Goal: Task Accomplishment & Management: Use online tool/utility

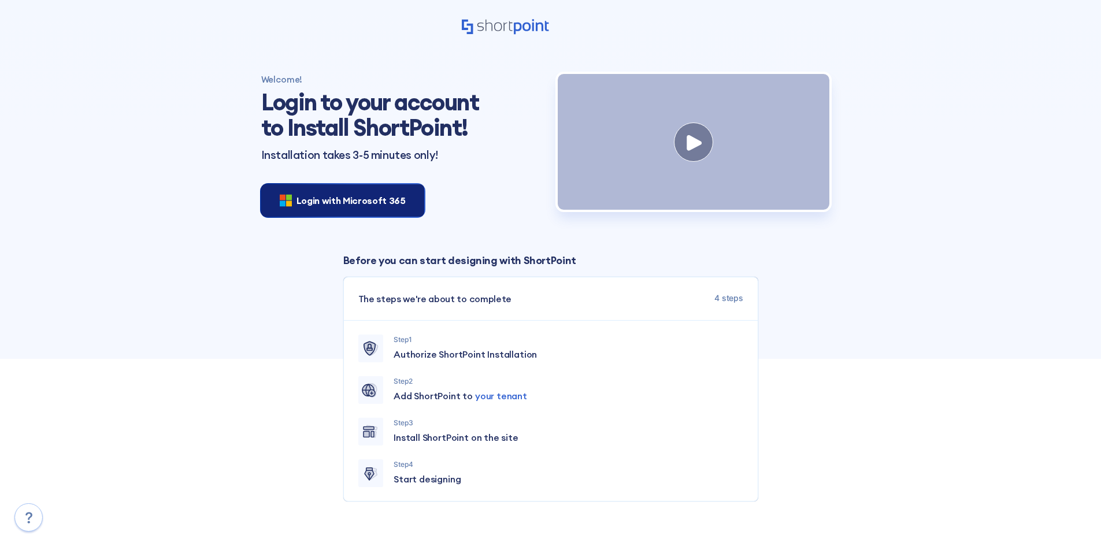
click at [346, 191] on div "Login with Microsoft 365" at bounding box center [342, 200] width 163 height 32
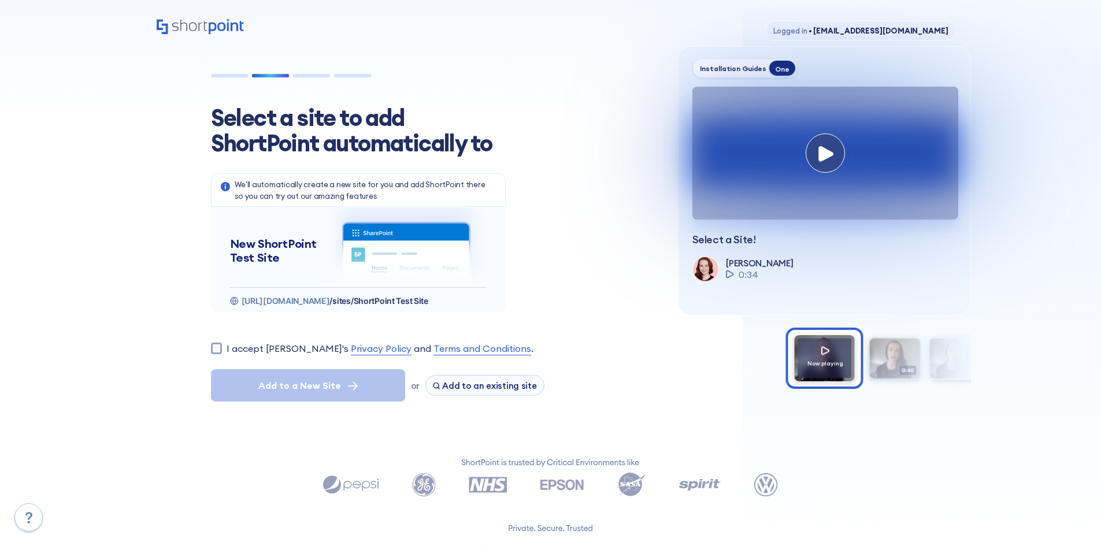
click at [240, 351] on label "I accept [PERSON_NAME]'s Privacy Policy and Terms and Conditions ." at bounding box center [379, 348] width 307 height 14
click at [222, 351] on input "I accept [PERSON_NAME]'s Privacy Policy and Terms and Conditions ." at bounding box center [216, 348] width 11 height 11
checkbox input "true"
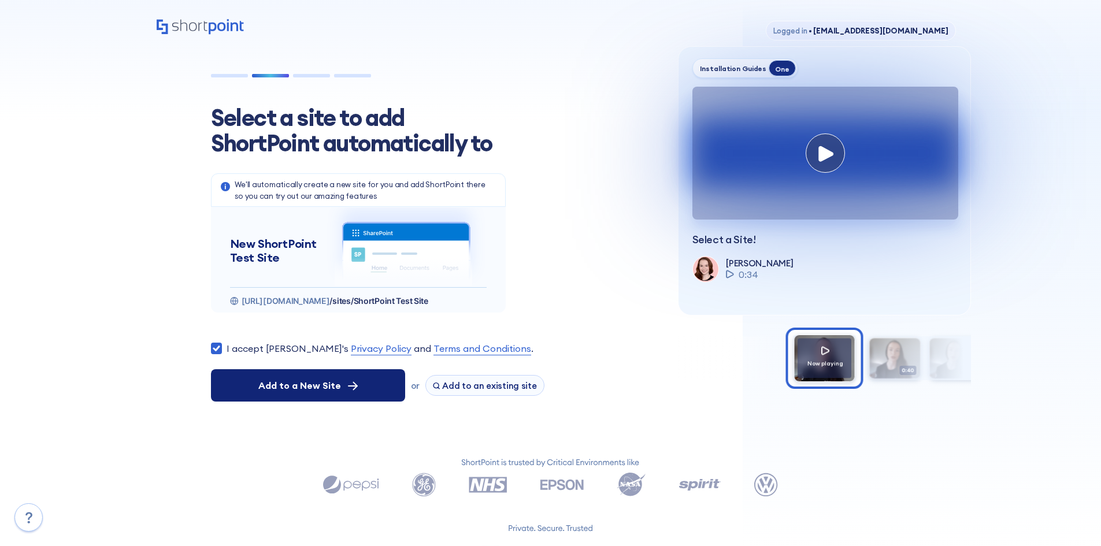
click at [307, 383] on span "Add to a New Site" at bounding box center [299, 385] width 83 height 14
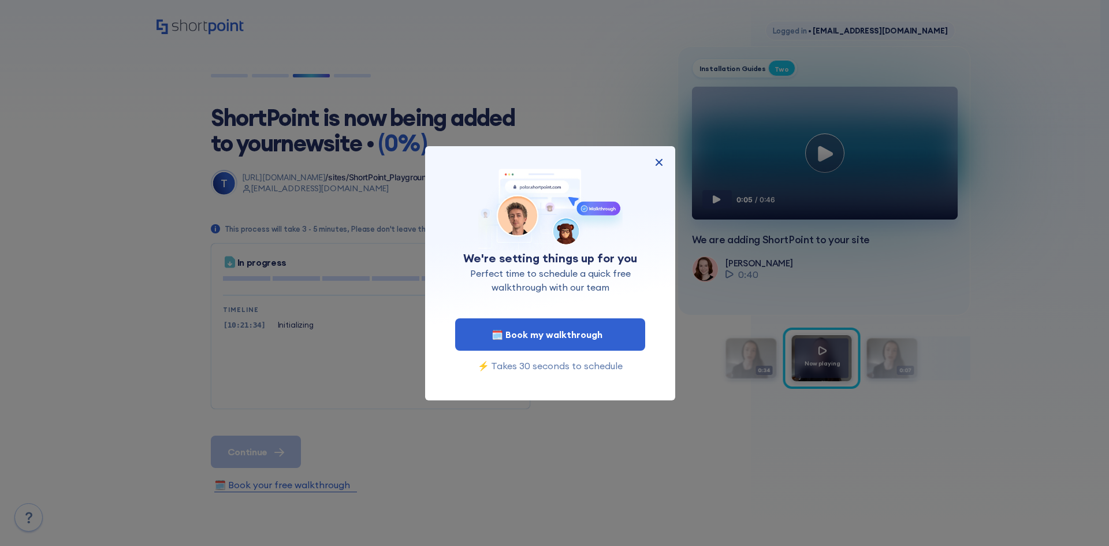
click at [656, 161] on img at bounding box center [659, 162] width 14 height 14
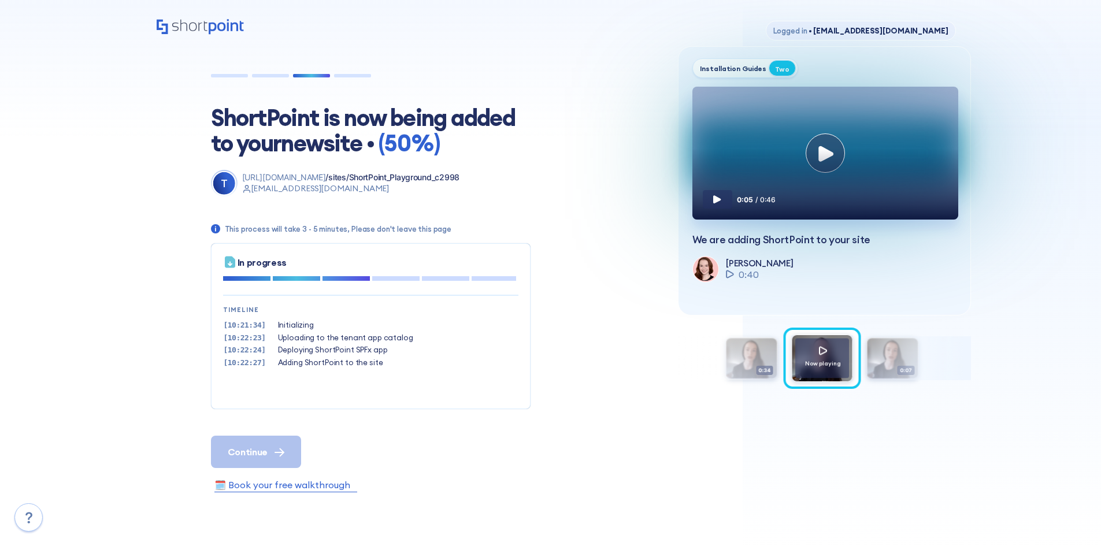
scroll to position [35, 0]
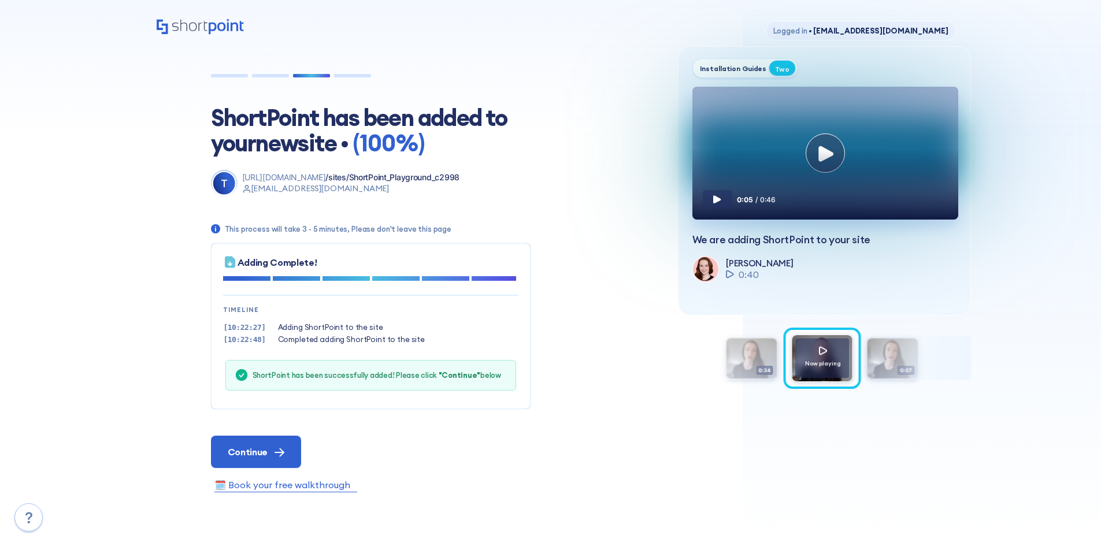
click at [62, 207] on div "Logged in • ASautter@cfoserv.com ShortPoint has been added to your new site • (…" at bounding box center [550, 360] width 1101 height 720
click at [247, 448] on span "Continue" at bounding box center [248, 452] width 40 height 14
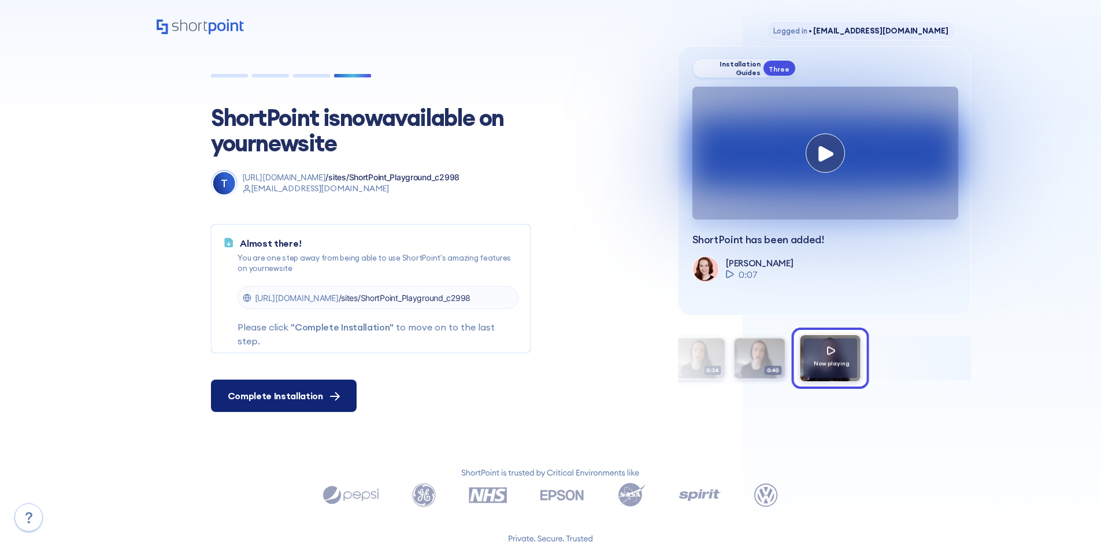
click at [307, 405] on button "Complete Installation" at bounding box center [284, 396] width 146 height 32
